Goal: Information Seeking & Learning: Learn about a topic

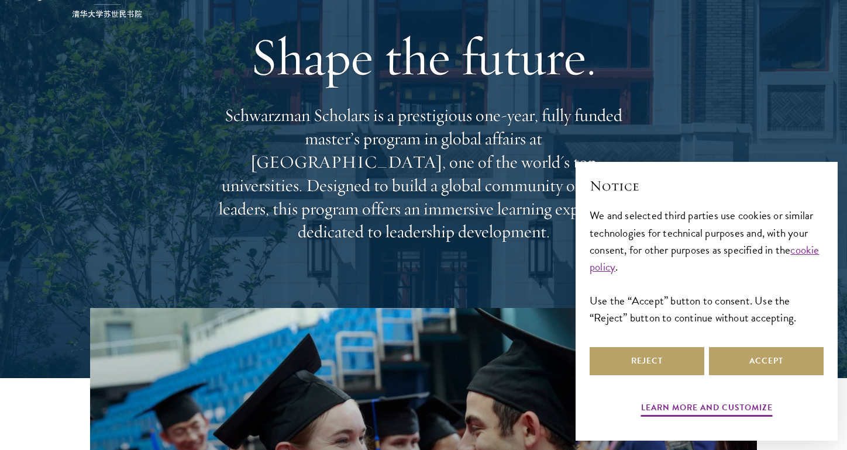
scroll to position [94, 0]
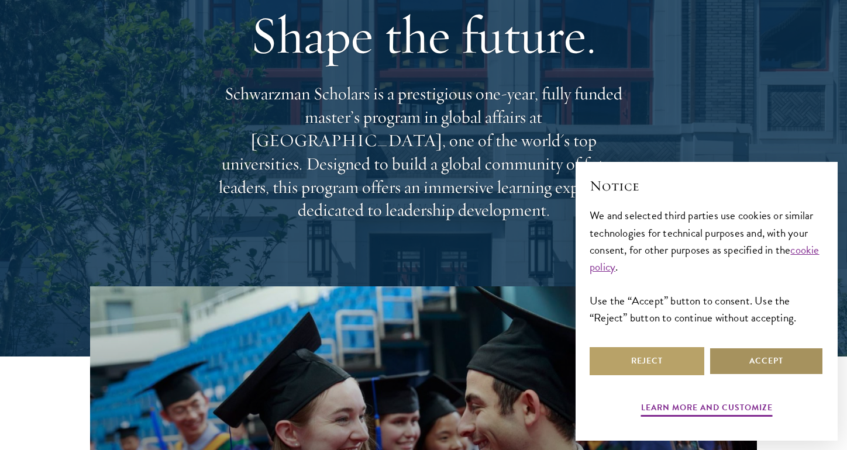
click at [778, 351] on button "Accept" at bounding box center [766, 362] width 115 height 28
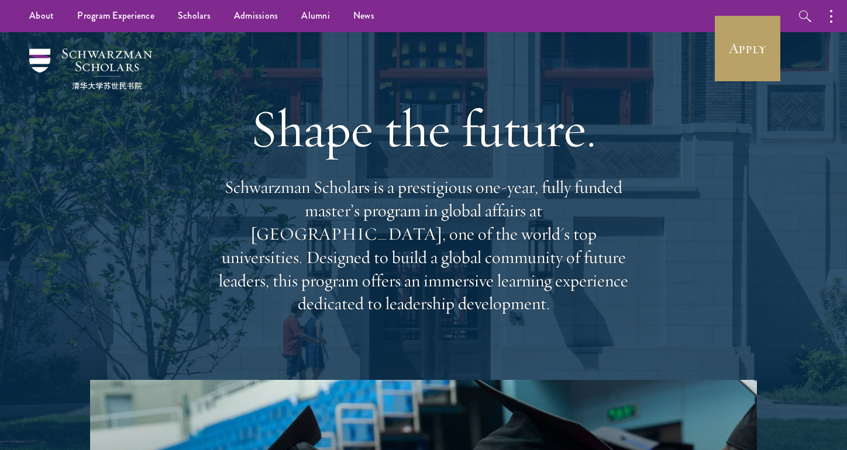
scroll to position [0, 0]
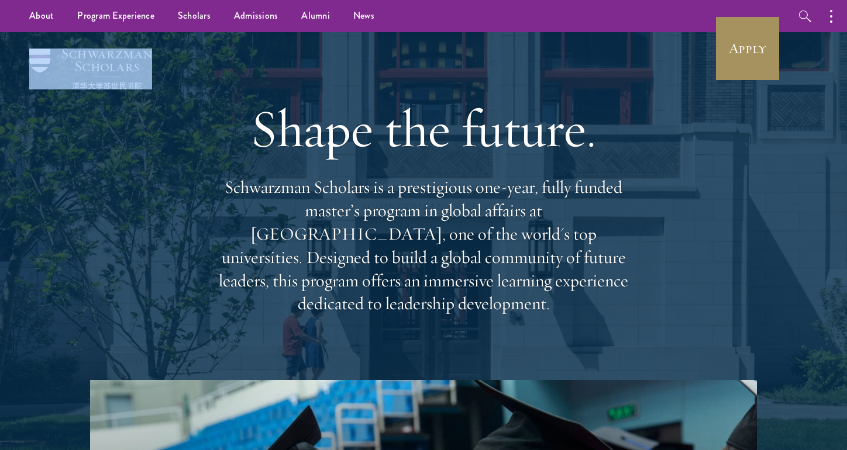
click at [734, 64] on link "Apply" at bounding box center [748, 49] width 66 height 66
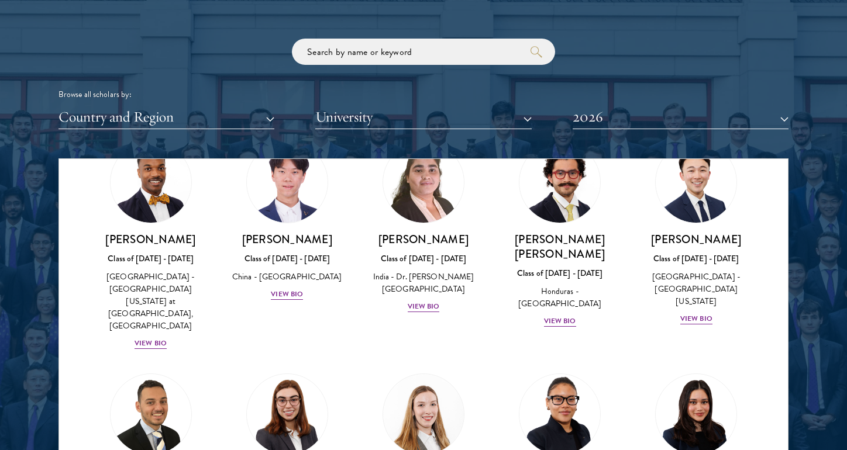
scroll to position [2556, 0]
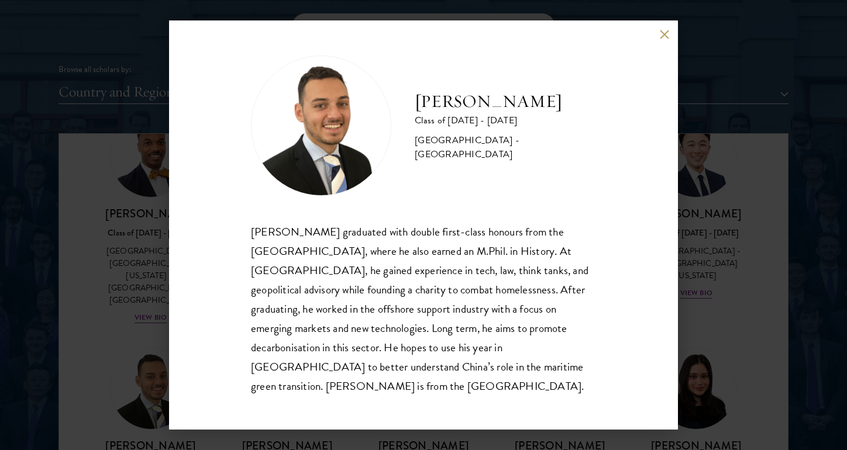
scroll to position [1423, 0]
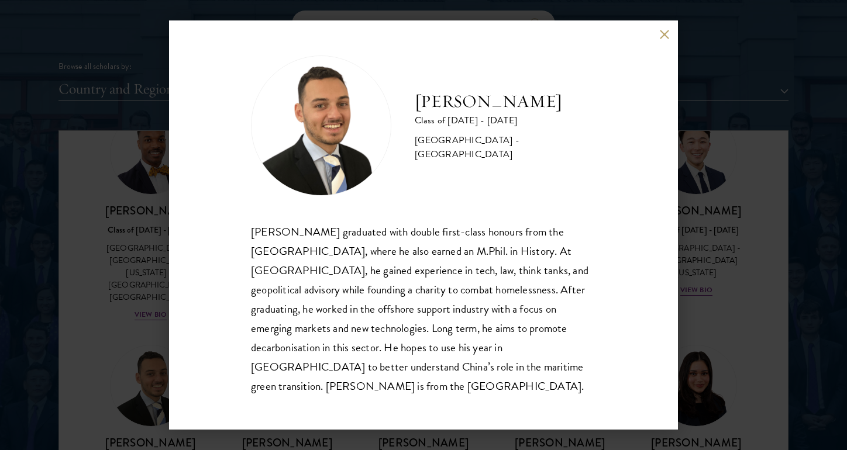
click at [151, 317] on div "[PERSON_NAME] Class of [DATE] - [DATE] [GEOGRAPHIC_DATA] - [GEOGRAPHIC_DATA] [P…" at bounding box center [423, 225] width 847 height 450
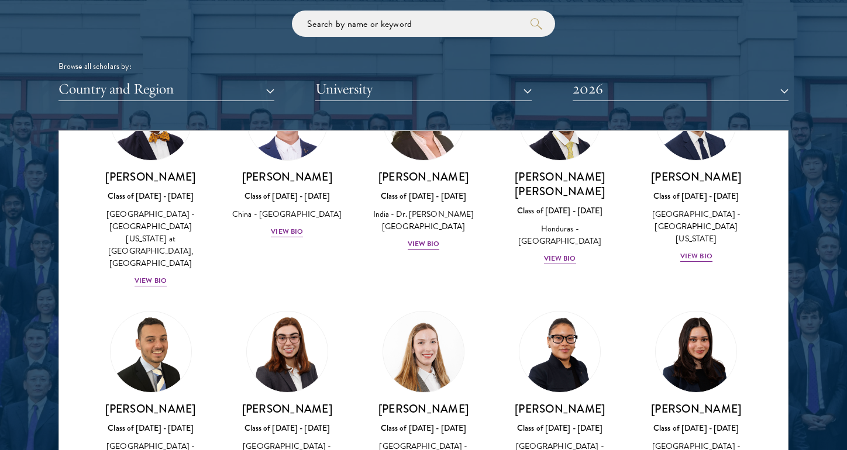
scroll to position [2591, 0]
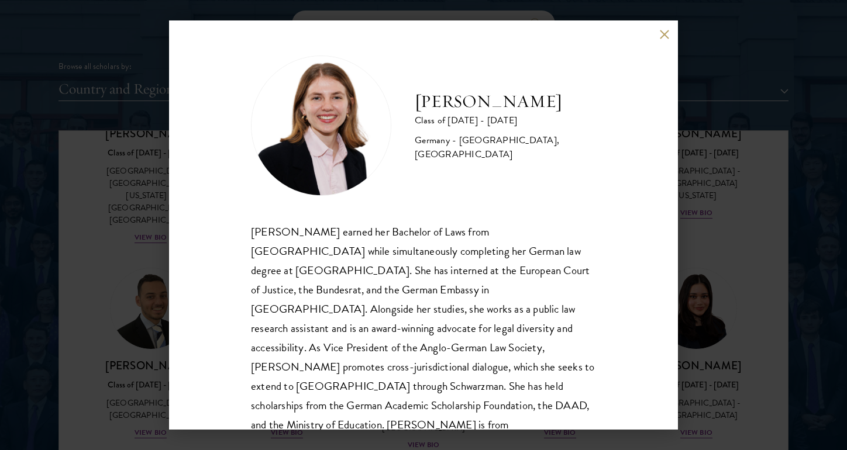
scroll to position [2634, 0]
click at [170, 266] on div "[PERSON_NAME] Class of [DATE] - [DATE] [GEOGRAPHIC_DATA] - [GEOGRAPHIC_DATA], […" at bounding box center [423, 225] width 509 height 410
click at [143, 240] on div "[PERSON_NAME] Class of [DATE] - [DATE] [GEOGRAPHIC_DATA] - [GEOGRAPHIC_DATA], […" at bounding box center [423, 225] width 847 height 450
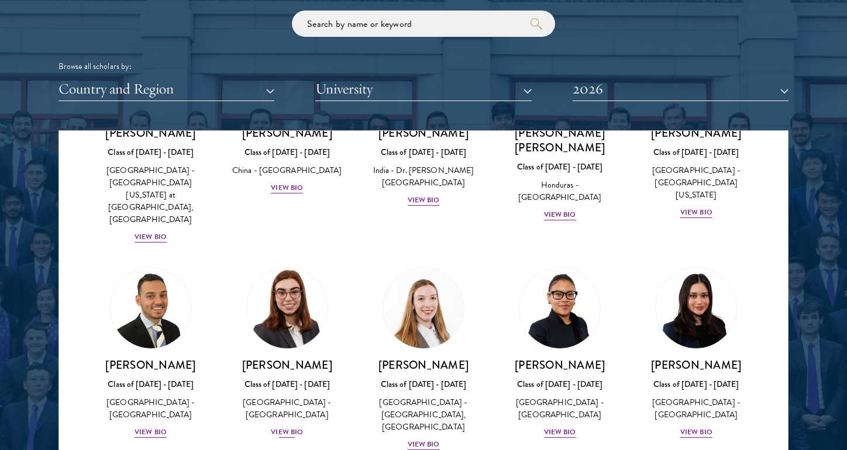
click at [294, 427] on div "View Bio" at bounding box center [287, 432] width 32 height 11
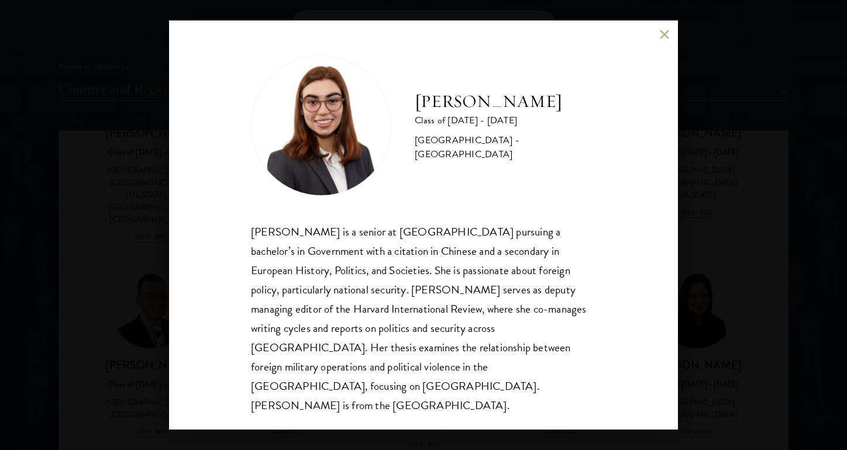
click at [164, 226] on div "[PERSON_NAME] Class of [DATE] - [DATE] [GEOGRAPHIC_DATA] - [GEOGRAPHIC_DATA] [P…" at bounding box center [423, 225] width 847 height 450
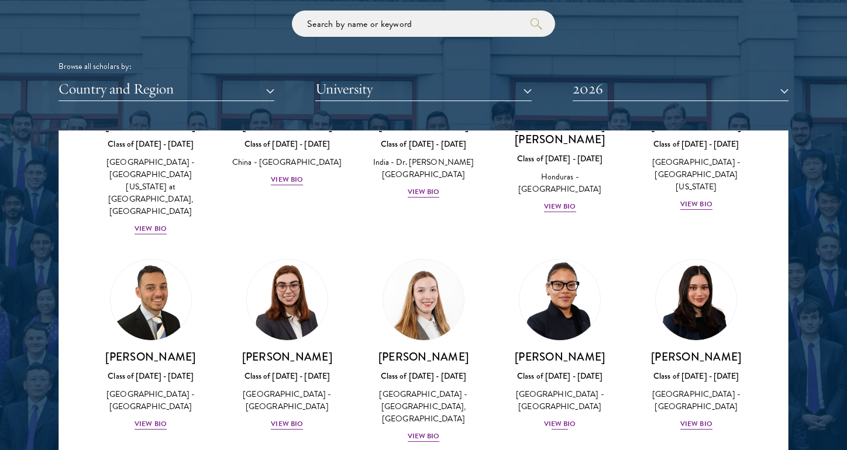
scroll to position [2644, 0]
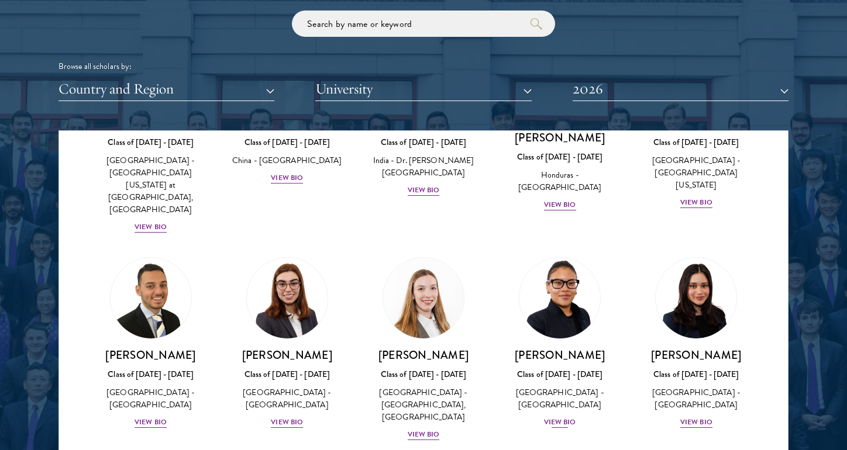
click at [570, 417] on div "View Bio" at bounding box center [560, 422] width 32 height 11
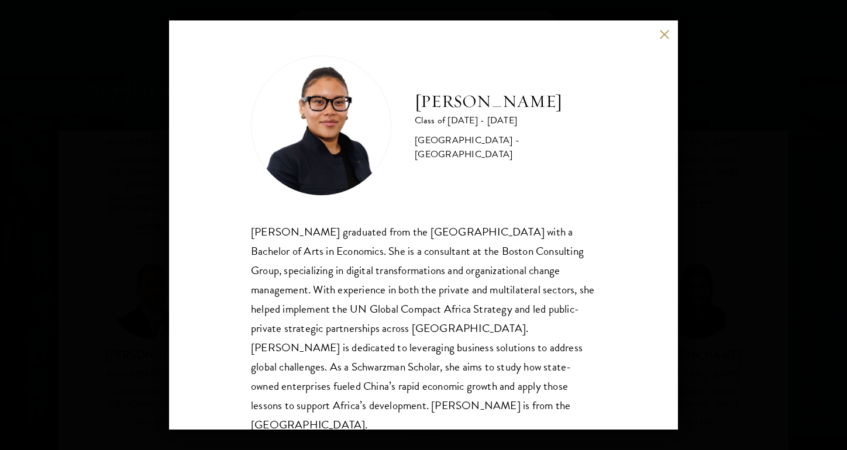
click at [688, 177] on div "[PERSON_NAME] Class of [DATE] - [DATE] [GEOGRAPHIC_DATA] - [GEOGRAPHIC_DATA] [P…" at bounding box center [423, 225] width 847 height 450
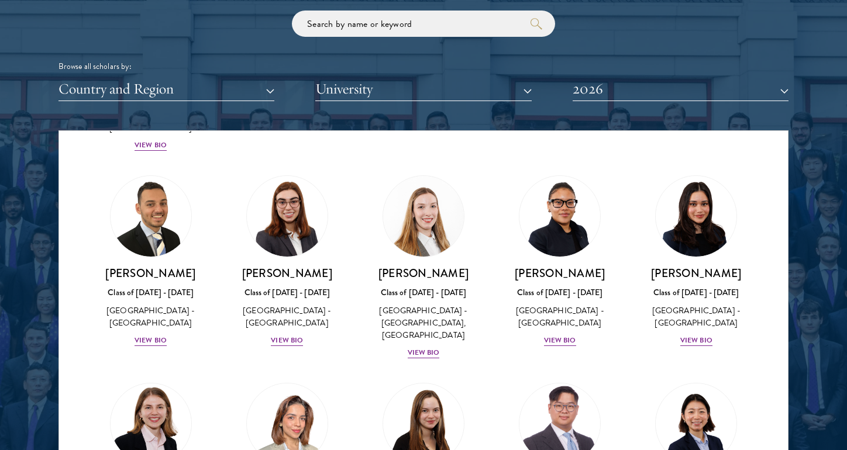
scroll to position [2731, 0]
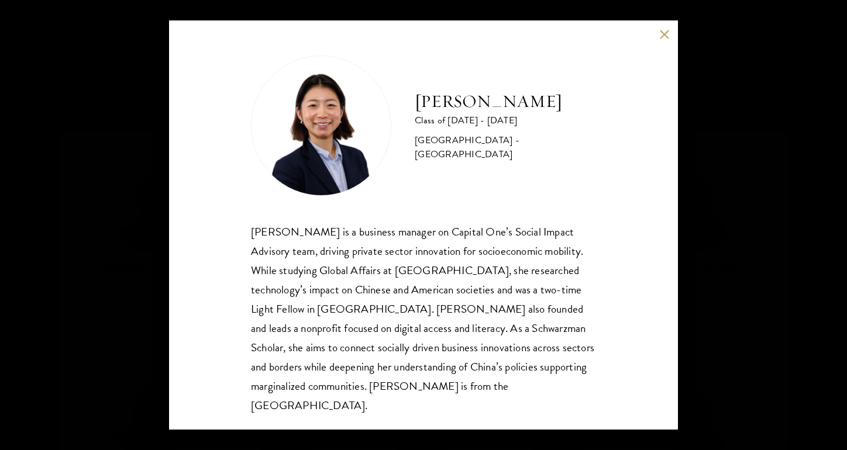
click at [684, 309] on div "[PERSON_NAME] Class of [DATE] - [DATE] [GEOGRAPHIC_DATA] - [GEOGRAPHIC_DATA] [P…" at bounding box center [423, 225] width 847 height 450
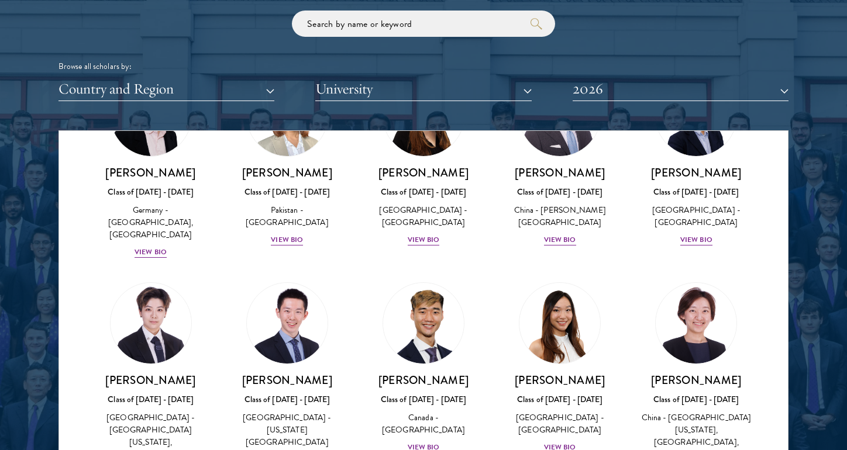
scroll to position [3038, 0]
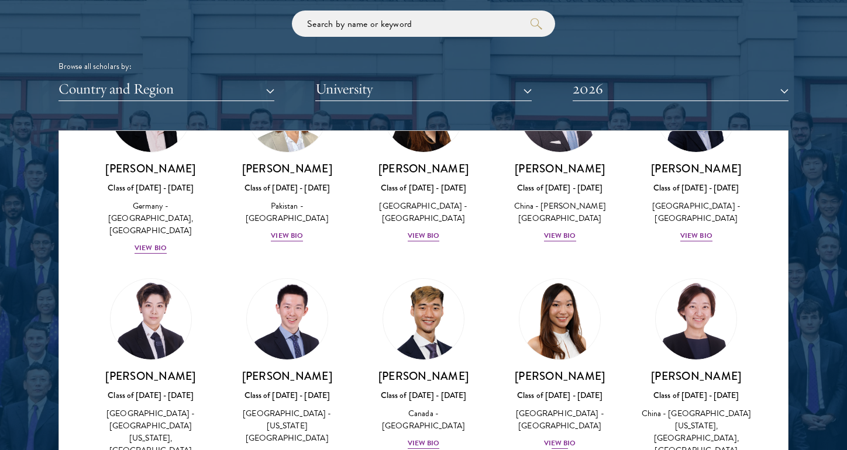
click at [574, 438] on div "View Bio" at bounding box center [560, 443] width 32 height 11
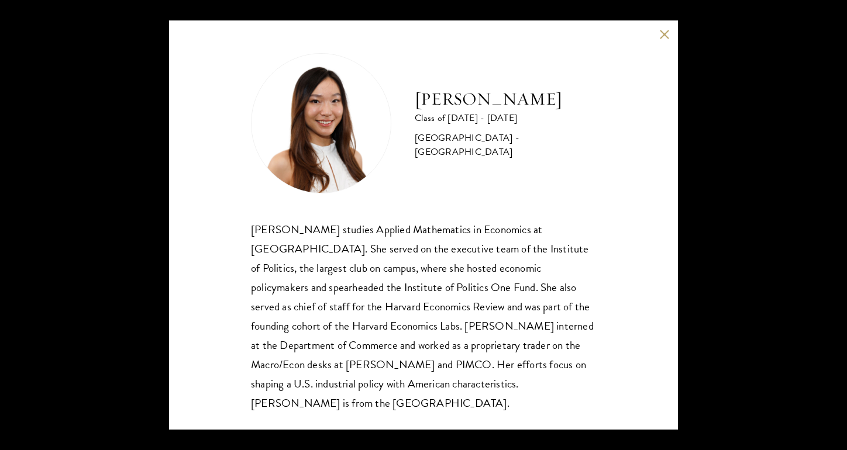
scroll to position [1, 0]
click at [707, 211] on div "[PERSON_NAME] Class of [DATE] - [DATE] [GEOGRAPHIC_DATA] - [GEOGRAPHIC_DATA] [P…" at bounding box center [423, 225] width 847 height 450
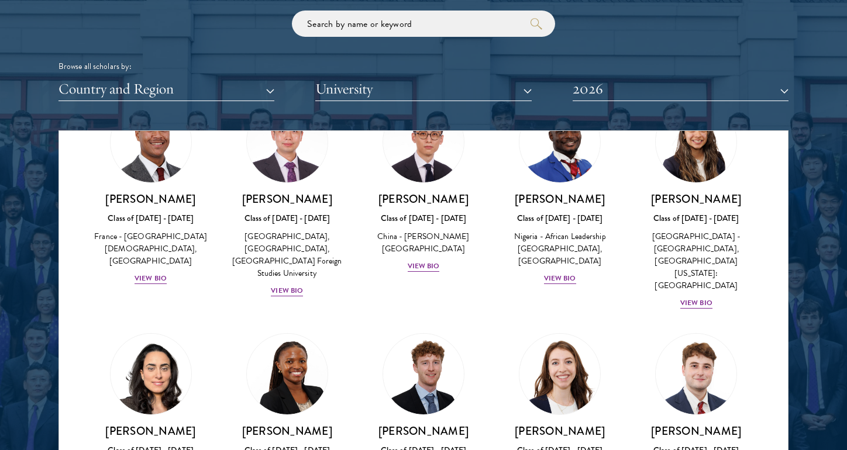
scroll to position [3635, 0]
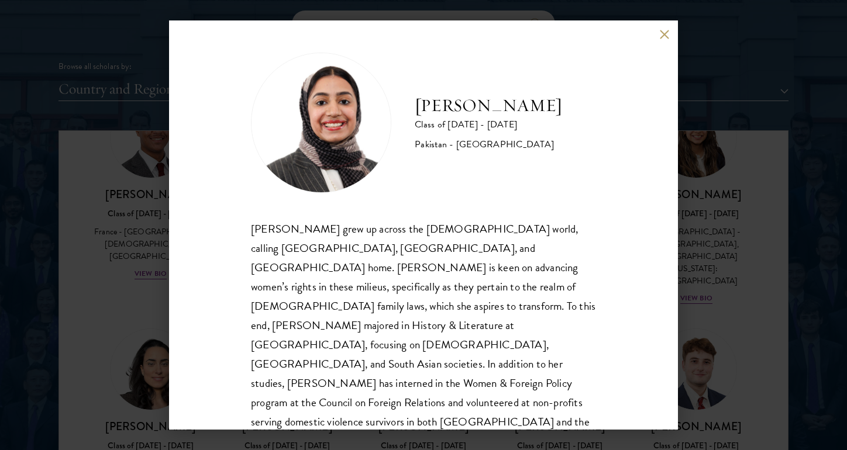
scroll to position [1, 0]
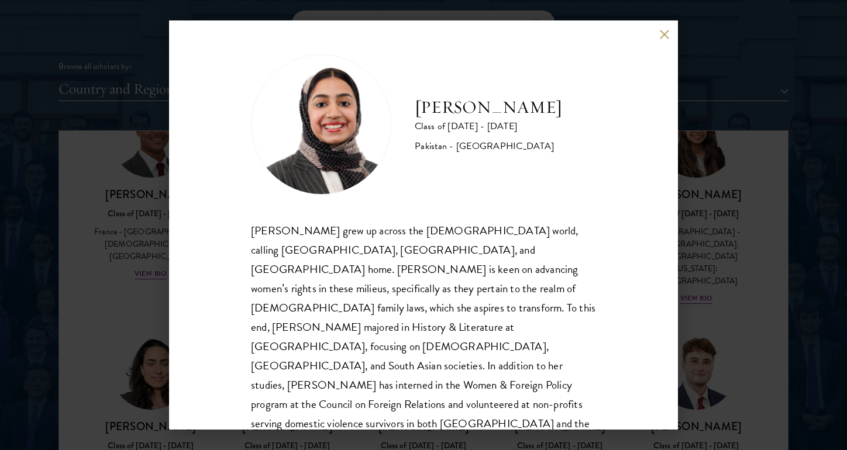
click at [150, 342] on div "[PERSON_NAME] Class of [DATE] - [DATE] [GEOGRAPHIC_DATA] - [GEOGRAPHIC_DATA] [P…" at bounding box center [423, 225] width 847 height 450
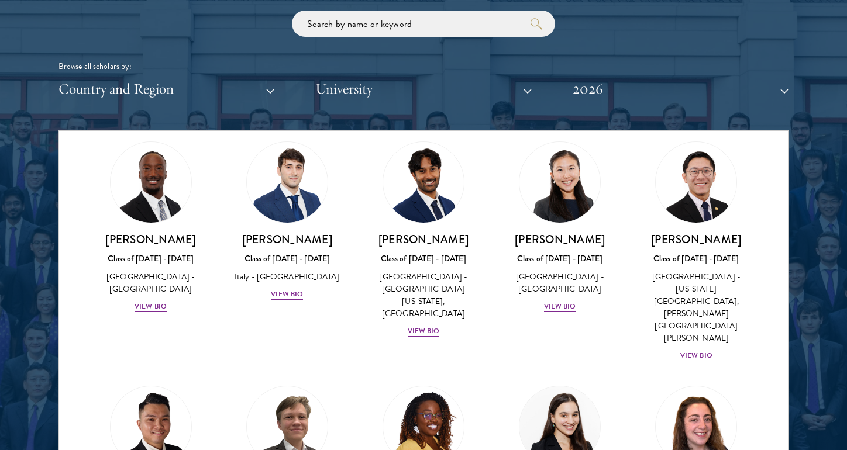
scroll to position [4251, 0]
